Goal: Task Accomplishment & Management: Manage account settings

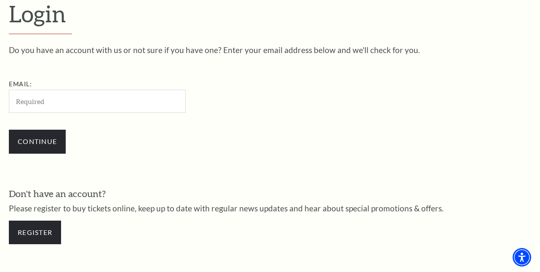
click at [81, 97] on input "Email:" at bounding box center [97, 101] width 177 height 23
type input "drrobbins46@gmail.com"
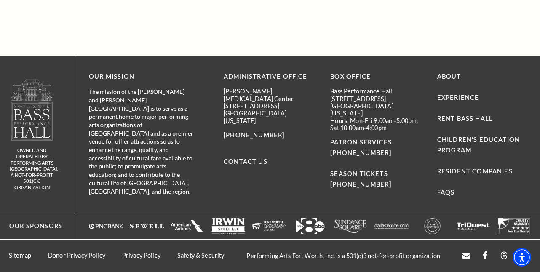
scroll to position [144, 0]
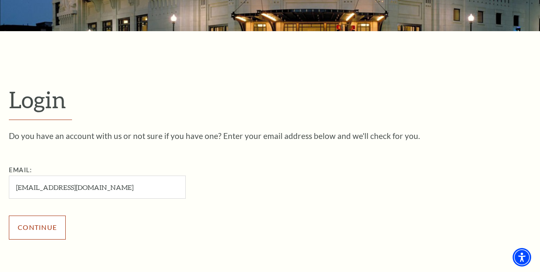
click at [49, 228] on input "Continue" at bounding box center [37, 228] width 57 height 24
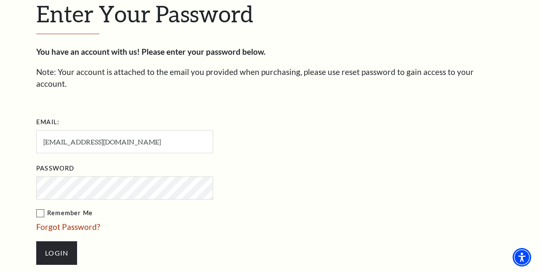
click at [41, 208] on label "Remember Me" at bounding box center [166, 213] width 261 height 11
click at [0, 0] on input "Remember Me" at bounding box center [0, 0] width 0 height 0
click at [42, 208] on label "Remember Me" at bounding box center [166, 213] width 261 height 11
click at [0, 0] on input "Remember Me" at bounding box center [0, 0] width 0 height 0
click at [48, 242] on input "Login" at bounding box center [56, 253] width 41 height 24
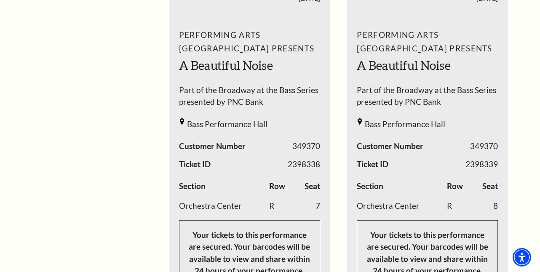
scroll to position [421, 0]
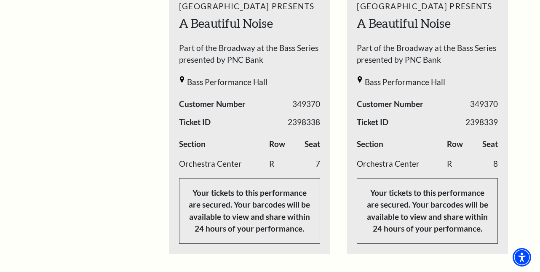
click at [278, 229] on p "Your tickets to this performance are secured. Your barcodes will be available t…" at bounding box center [249, 211] width 141 height 66
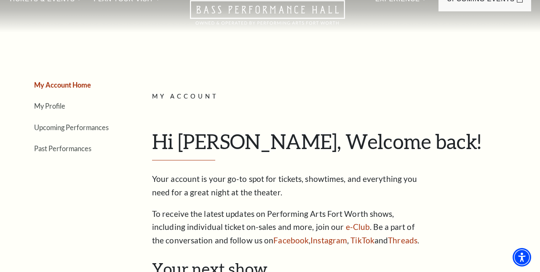
scroll to position [0, 0]
